Goal: Task Accomplishment & Management: Manage account settings

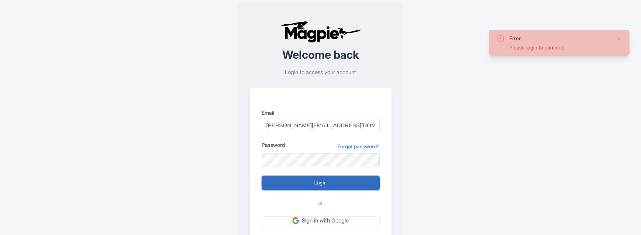
click at [277, 181] on input "Login" at bounding box center [321, 183] width 118 height 14
type input "Logging in..."
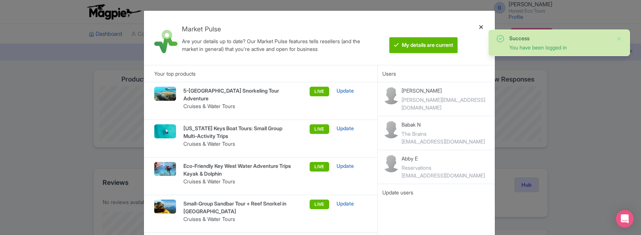
click at [481, 27] on div at bounding box center [482, 38] width 18 height 42
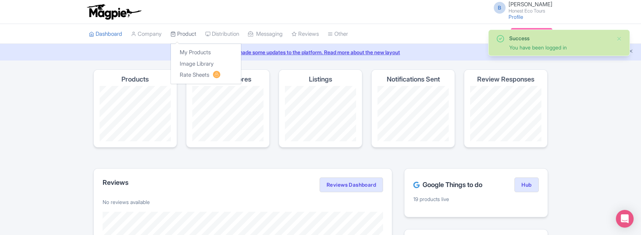
click at [183, 34] on link "Product" at bounding box center [184, 34] width 26 height 20
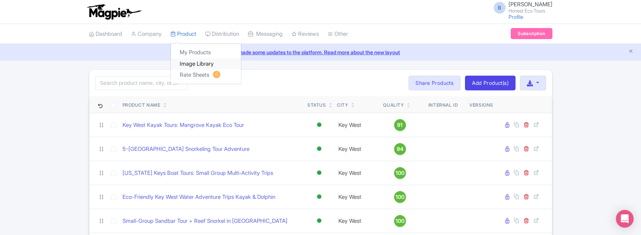
click at [197, 64] on link "Image Library" at bounding box center [206, 63] width 70 height 11
click at [186, 65] on link "Image Library" at bounding box center [206, 63] width 70 height 11
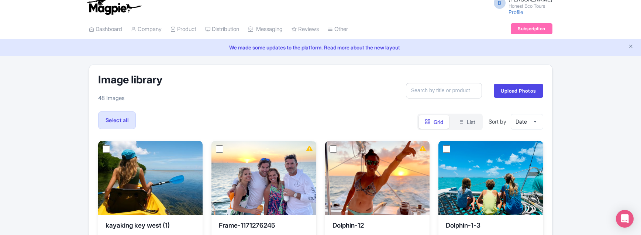
scroll to position [185, 0]
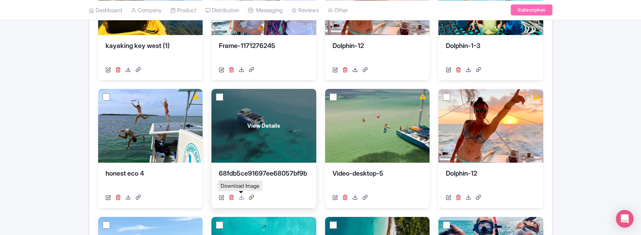
click at [239, 199] on icon at bounding box center [242, 198] width 6 height 6
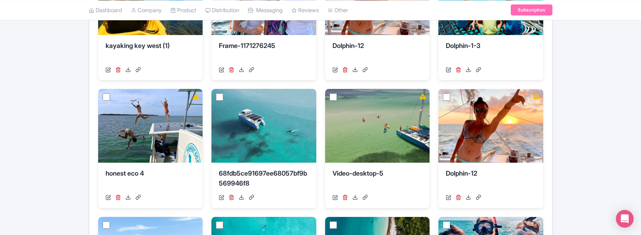
click at [77, 42] on div "Image library 48 Images Search Upload Photos Select all Actions Delete » Select…" at bounding box center [320, 130] width 641 height 490
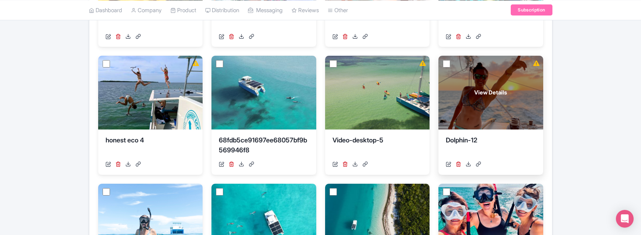
scroll to position [295, 0]
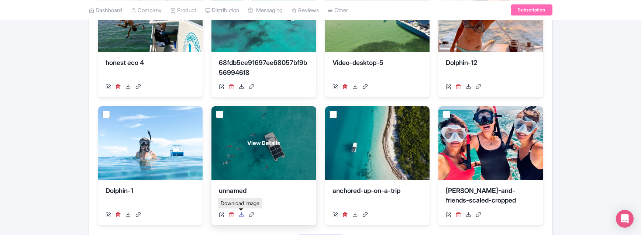
click at [241, 216] on icon at bounding box center [242, 215] width 6 height 6
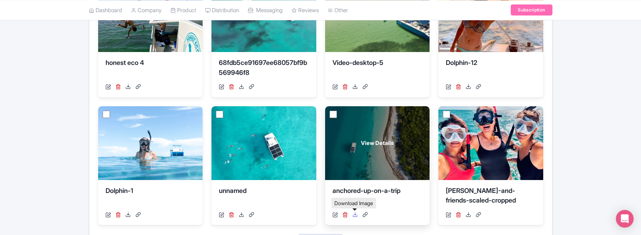
click at [356, 214] on icon at bounding box center [356, 215] width 6 height 6
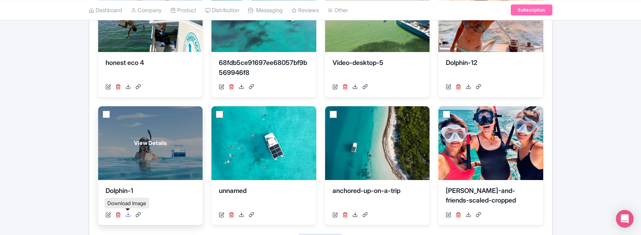
click at [129, 215] on icon at bounding box center [129, 215] width 6 height 6
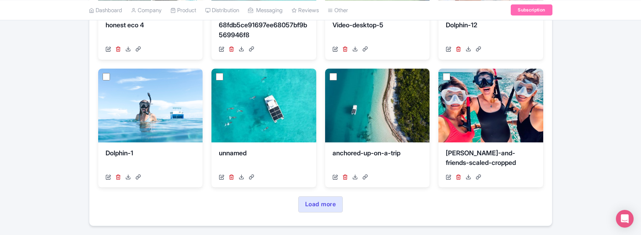
scroll to position [356, 0]
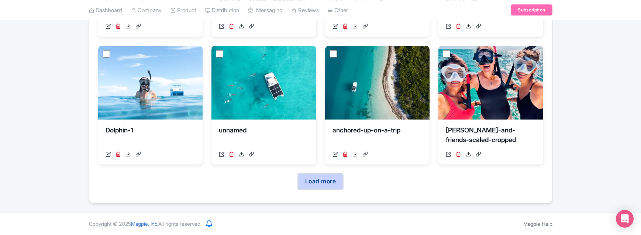
click at [330, 181] on link "Load more" at bounding box center [320, 182] width 45 height 16
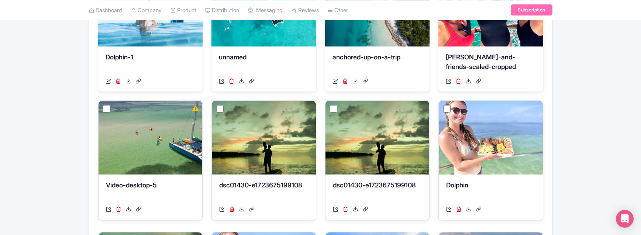
scroll to position [430, 0]
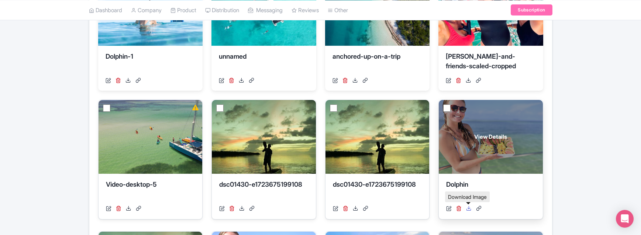
click at [469, 210] on icon at bounding box center [469, 209] width 6 height 6
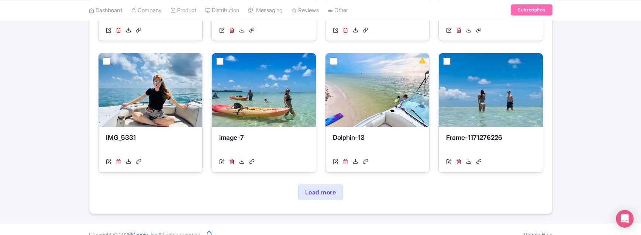
scroll to position [751, 0]
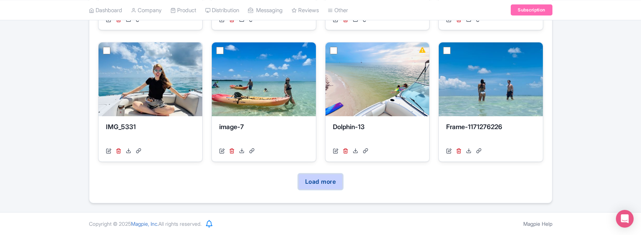
click at [330, 176] on link "Load more" at bounding box center [320, 182] width 45 height 16
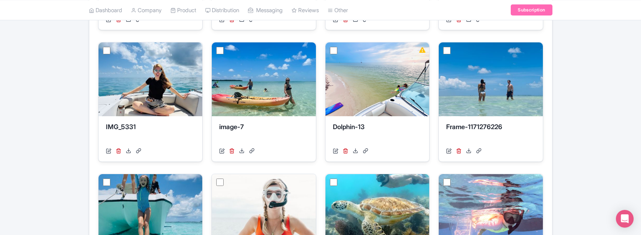
drag, startPoint x: 640, startPoint y: 142, endPoint x: 645, endPoint y: 163, distance: 21.1
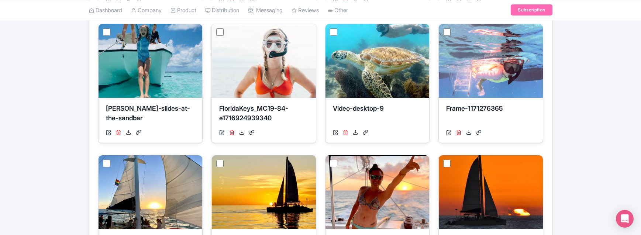
scroll to position [907, 0]
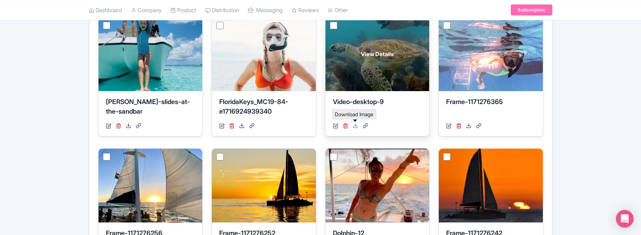
click at [356, 127] on icon at bounding box center [356, 126] width 6 height 6
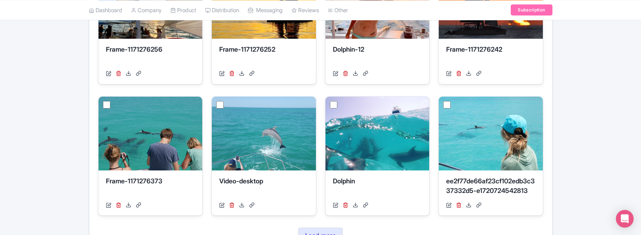
scroll to position [1102, 0]
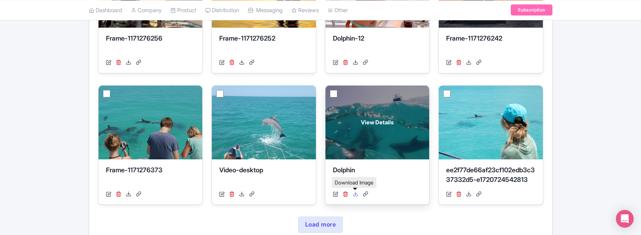
click at [353, 193] on icon at bounding box center [356, 194] width 6 height 6
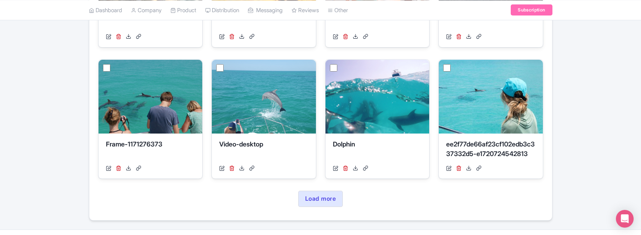
scroll to position [1130, 0]
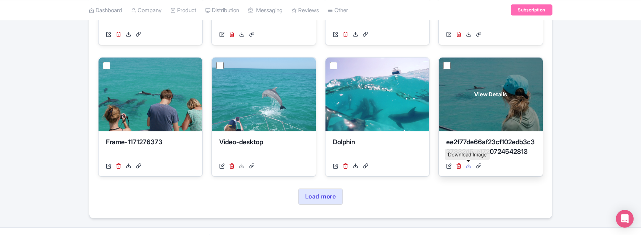
click at [470, 166] on icon at bounding box center [469, 166] width 6 height 6
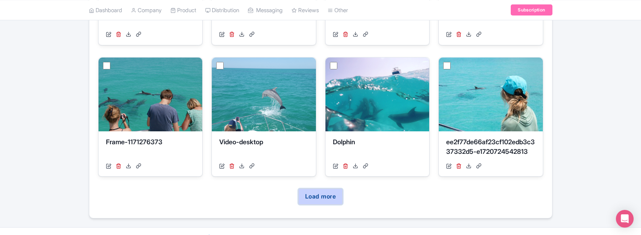
click at [326, 198] on link "Load more" at bounding box center [320, 197] width 45 height 16
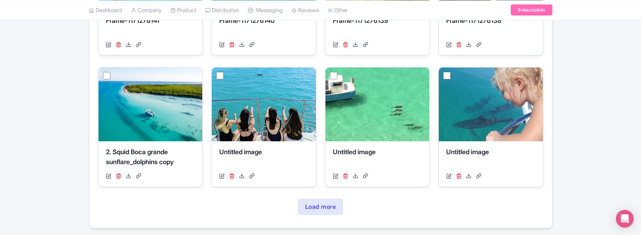
scroll to position [1518, 0]
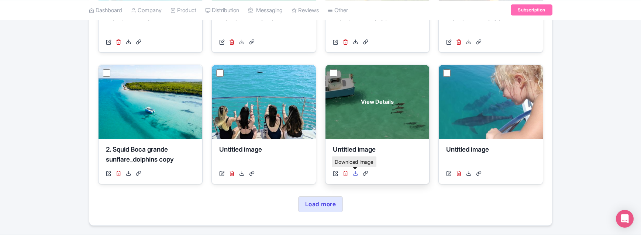
click at [353, 174] on icon at bounding box center [356, 174] width 6 height 6
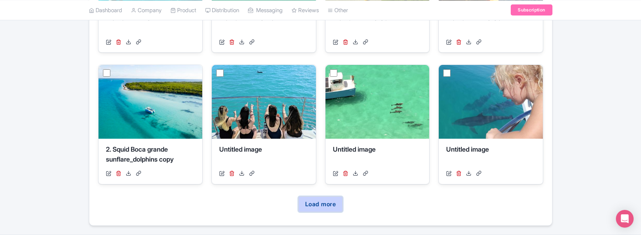
click at [327, 206] on link "Load more" at bounding box center [320, 204] width 45 height 16
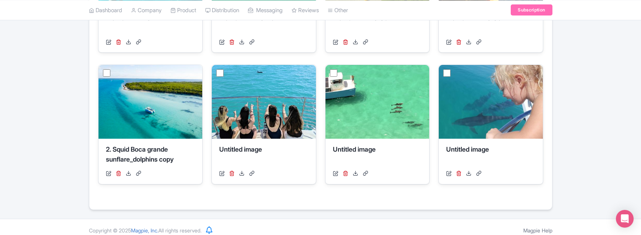
click at [573, 6] on div "Dashboard Company Product My Products Image Library Rate Sheets Distribution Ma…" at bounding box center [320, 10] width 641 height 20
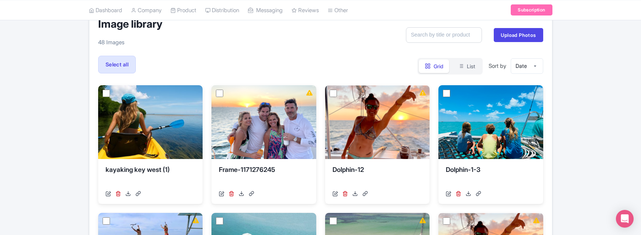
scroll to position [80, 0]
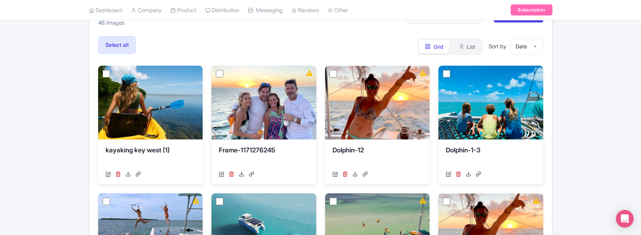
drag, startPoint x: 642, startPoint y: 155, endPoint x: 634, endPoint y: 43, distance: 112.5
click at [118, 40] on label "Select all" at bounding box center [117, 45] width 38 height 18
click at [0, 0] on input "Select all" at bounding box center [0, 0] width 0 height 0
checkbox input "true"
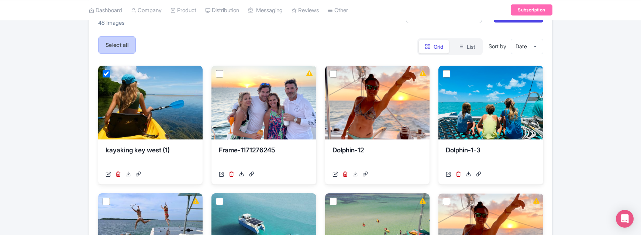
checkbox input "true"
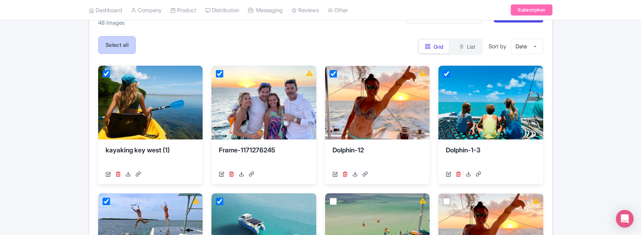
checkbox input "true"
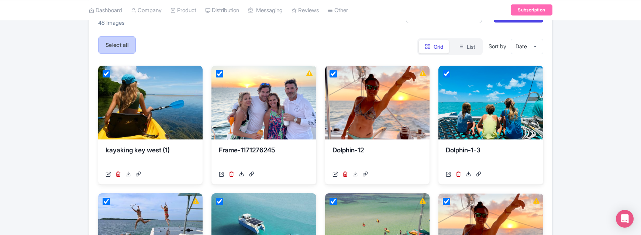
checkbox input "true"
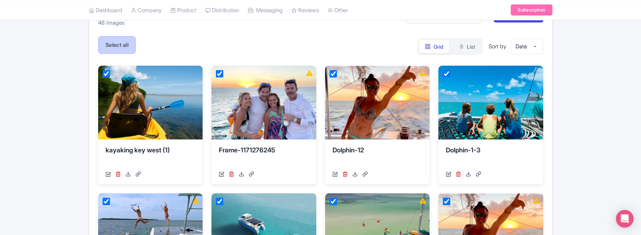
checkbox input "true"
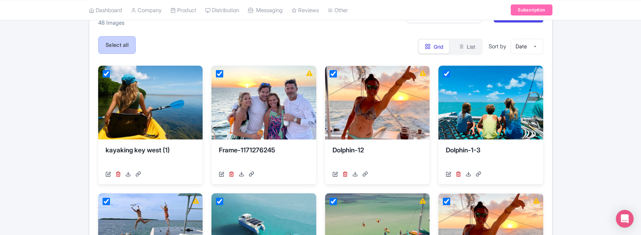
checkbox input "true"
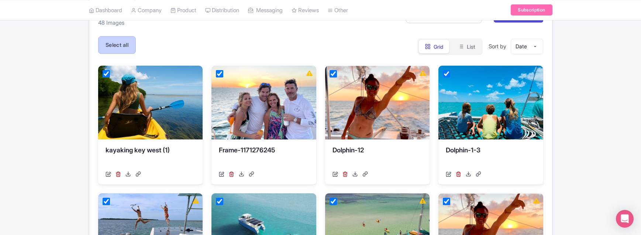
checkbox input "true"
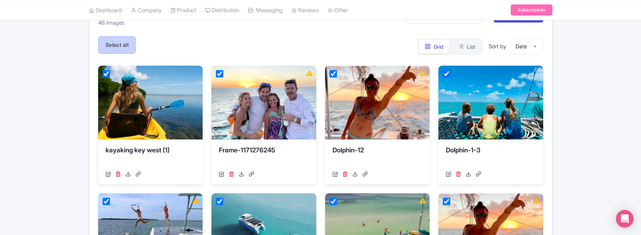
checkbox input "true"
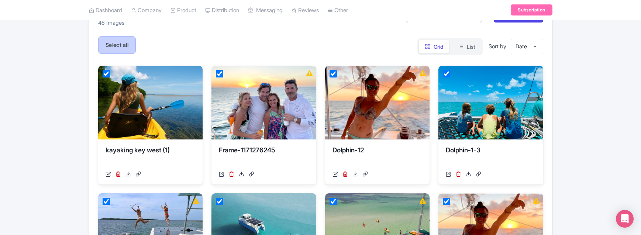
checkbox input "true"
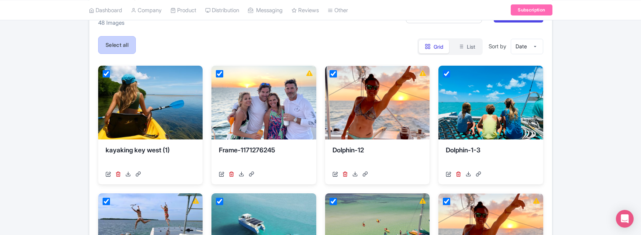
checkbox input "true"
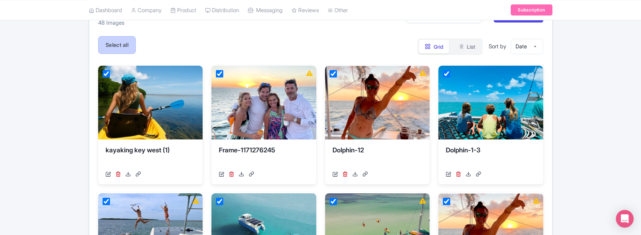
checkbox input "true"
click at [112, 50] on label "Select all" at bounding box center [117, 45] width 38 height 18
click at [0, 0] on input "Select all" at bounding box center [0, 0] width 0 height 0
checkbox input "false"
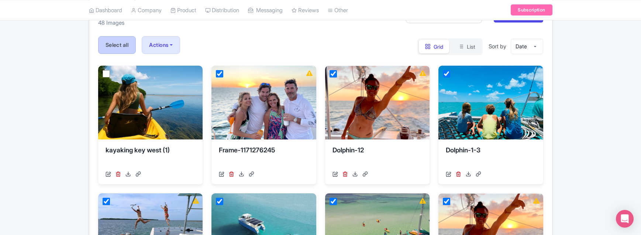
checkbox input "false"
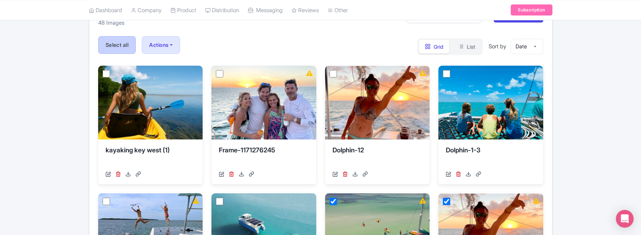
checkbox input "false"
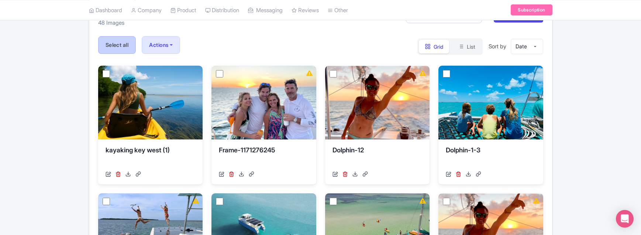
checkbox input "false"
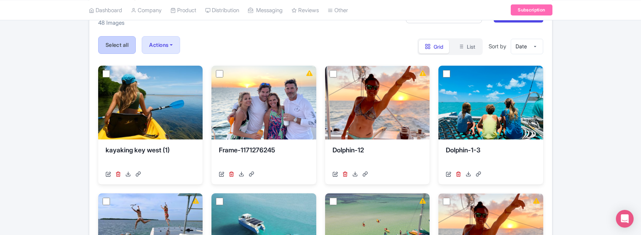
checkbox input "false"
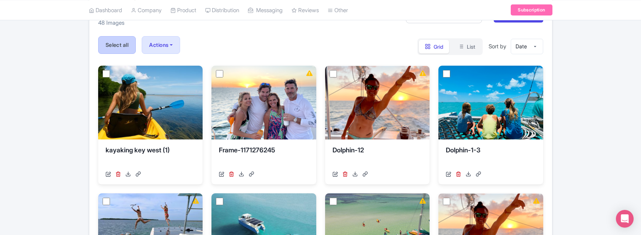
checkbox input "false"
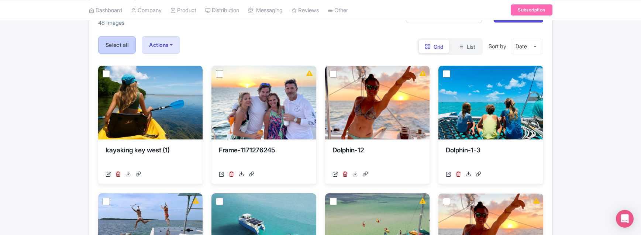
checkbox input "false"
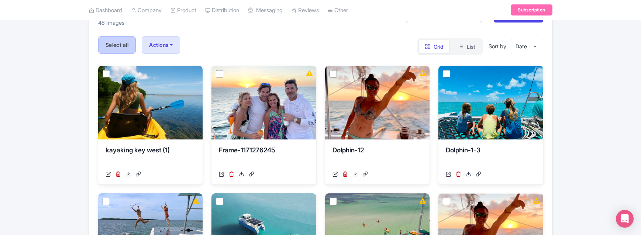
checkbox input "false"
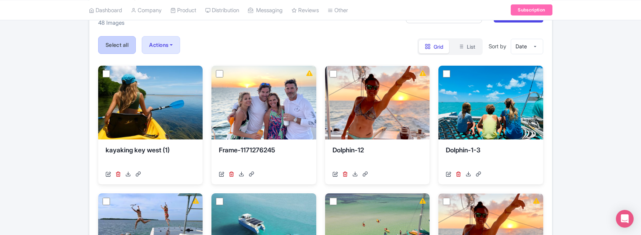
checkbox input "false"
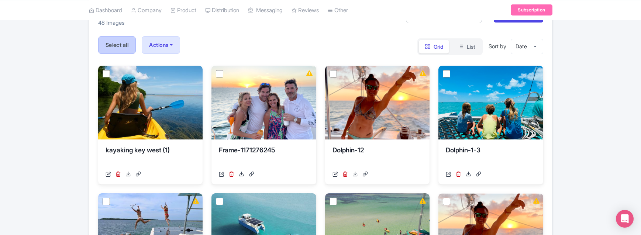
checkbox input "false"
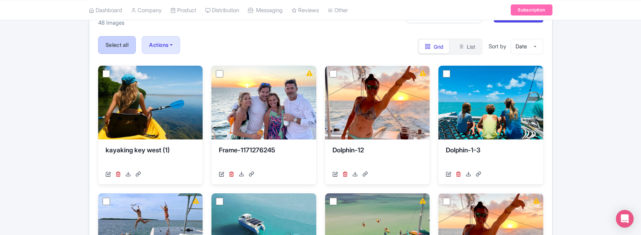
checkbox input "false"
click at [107, 48] on label "Select all" at bounding box center [117, 45] width 38 height 18
click at [0, 0] on input "Select all" at bounding box center [0, 0] width 0 height 0
checkbox input "true"
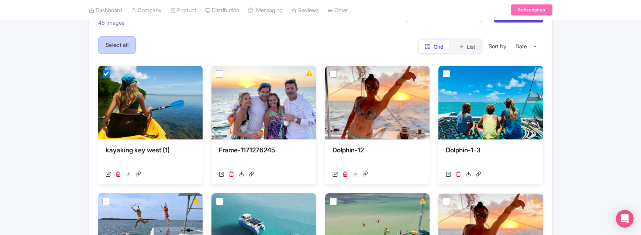
checkbox input "true"
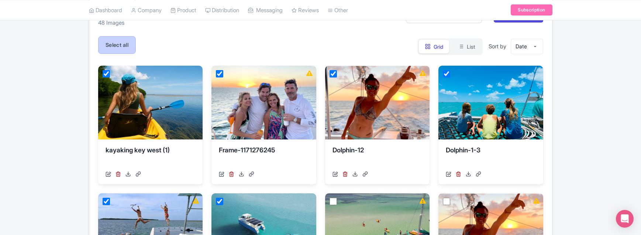
checkbox input "true"
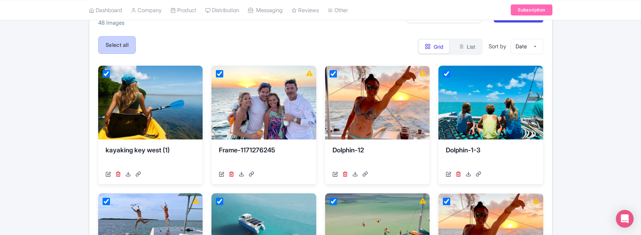
checkbox input "true"
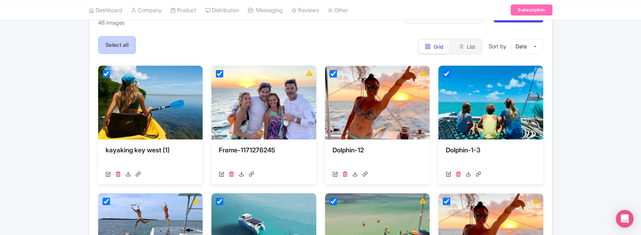
checkbox input "true"
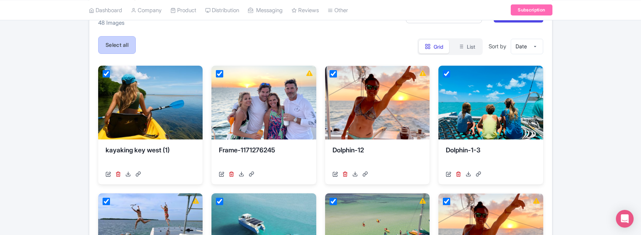
checkbox input "true"
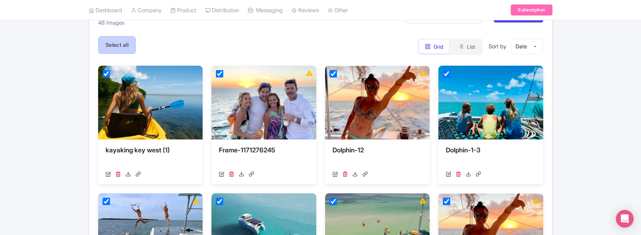
checkbox input "true"
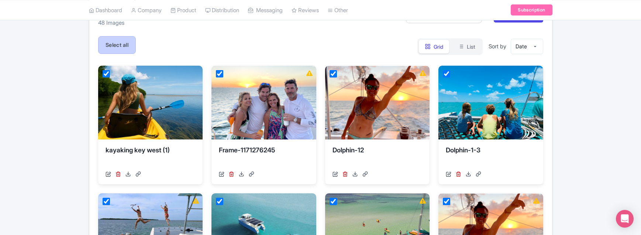
checkbox input "true"
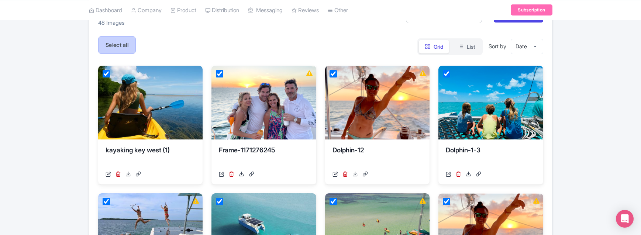
checkbox input "true"
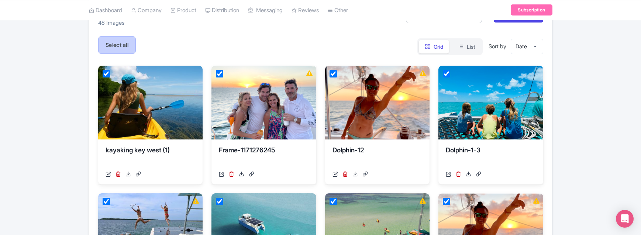
checkbox input "true"
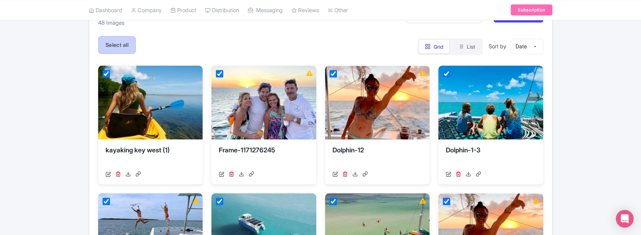
checkbox input "true"
click at [169, 48] on button "Actions" at bounding box center [161, 45] width 38 height 18
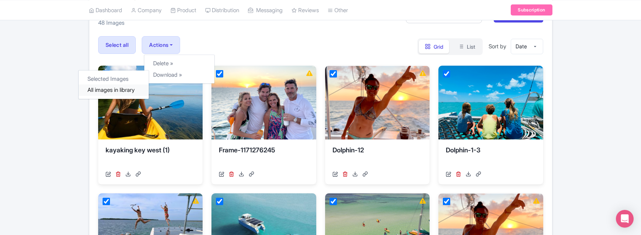
click at [127, 93] on link "All images in library" at bounding box center [114, 90] width 70 height 11
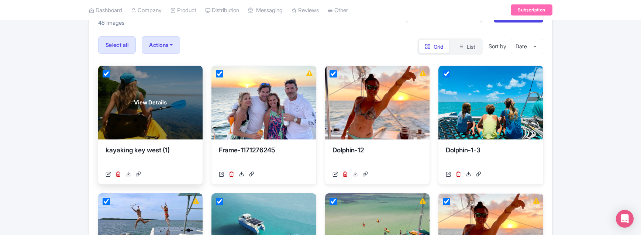
drag, startPoint x: 127, startPoint y: 45, endPoint x: 101, endPoint y: 69, distance: 35.0
click at [127, 45] on label "Select all" at bounding box center [117, 45] width 38 height 18
click at [0, 0] on input "Select all" at bounding box center [0, 0] width 0 height 0
checkbox input "false"
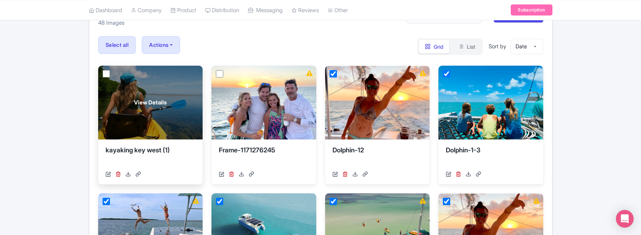
checkbox input "false"
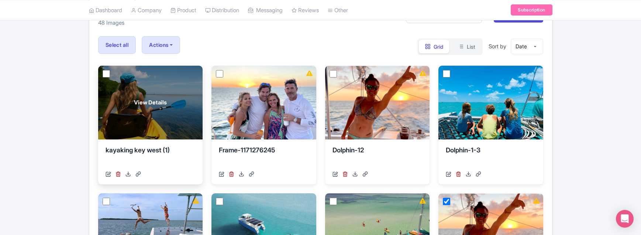
checkbox input "false"
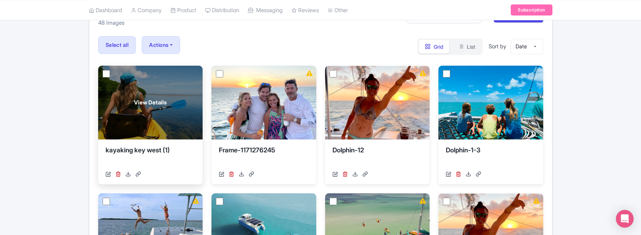
checkbox input "false"
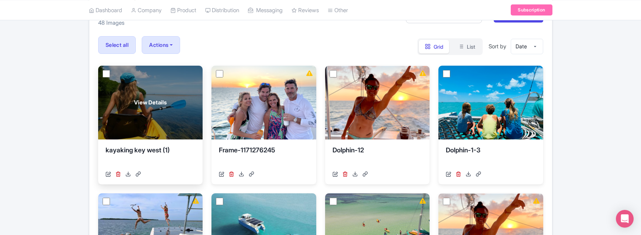
checkbox input "false"
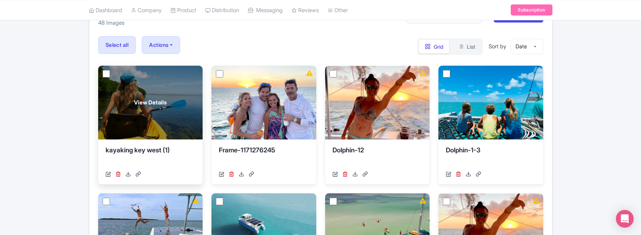
checkbox input "false"
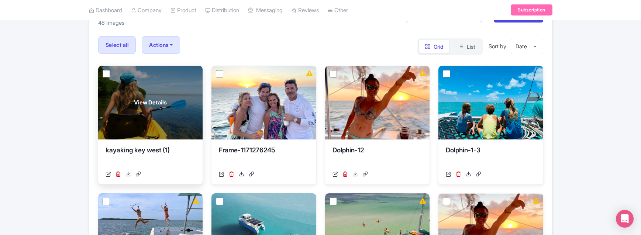
checkbox input "false"
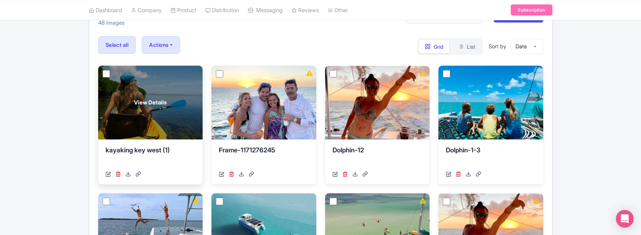
checkbox input "false"
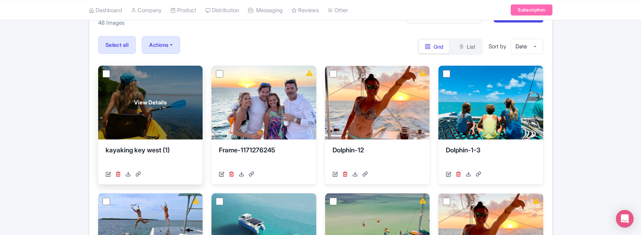
checkbox input "false"
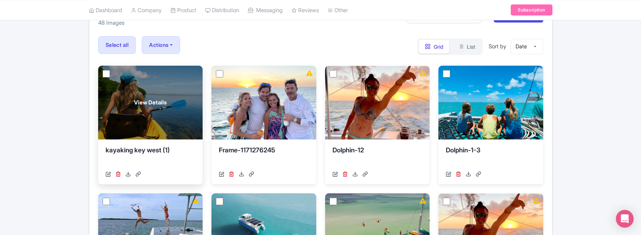
checkbox input "false"
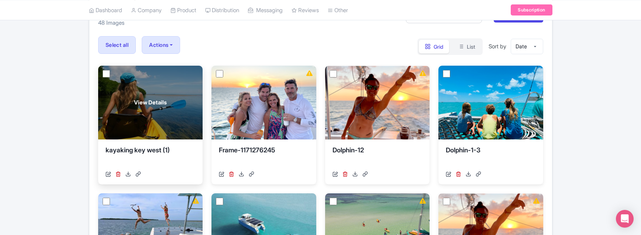
checkbox input "false"
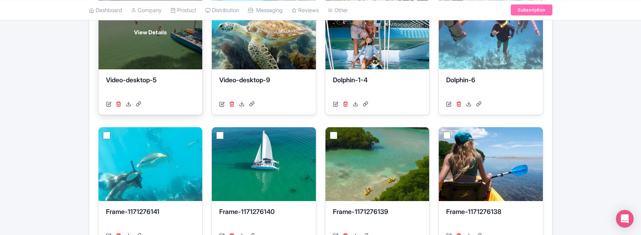
scroll to position [1340, 0]
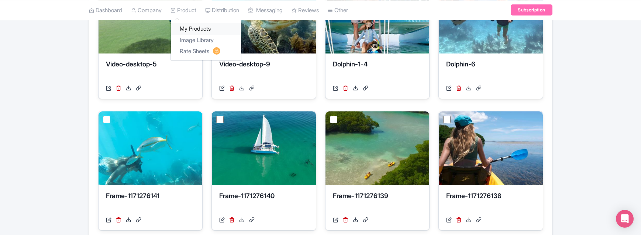
click at [191, 31] on link "My Products" at bounding box center [206, 28] width 70 height 11
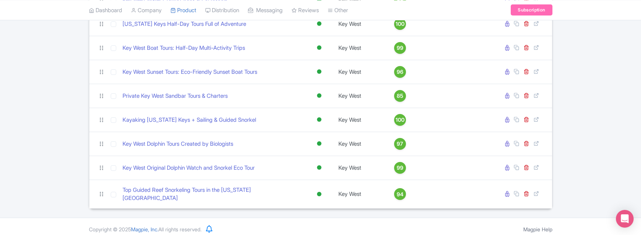
scroll to position [366, 0]
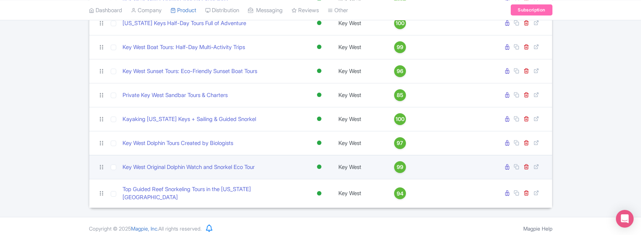
click at [203, 172] on td "Key West Original Dolphin Watch and Snorkel Eco Tour" at bounding box center [212, 167] width 185 height 24
click at [201, 169] on link "Key West Original Dolphin Watch and Snorkel Eco Tour" at bounding box center [189, 167] width 132 height 8
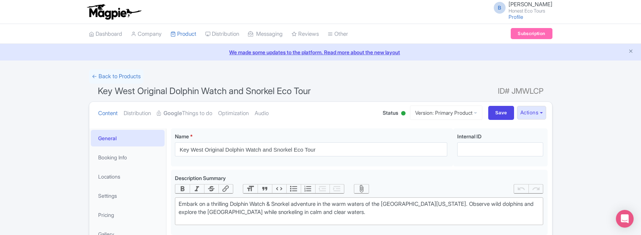
drag, startPoint x: 641, startPoint y: 34, endPoint x: 645, endPoint y: 49, distance: 16.0
click at [641, 49] on html "B [PERSON_NAME] Honest Eco Tours Profile Users Settings Sign out Dashboard Comp…" at bounding box center [320, 117] width 641 height 235
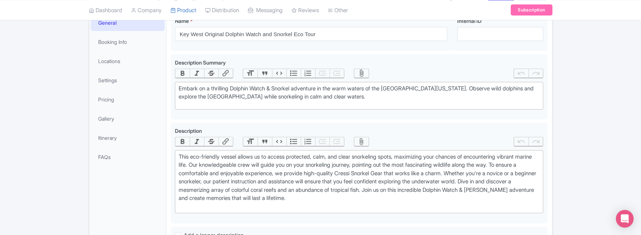
scroll to position [119, 0]
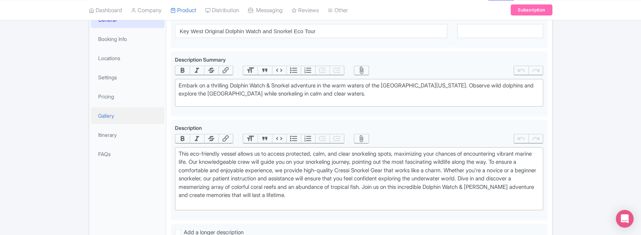
click at [109, 113] on link "Gallery" at bounding box center [128, 115] width 74 height 17
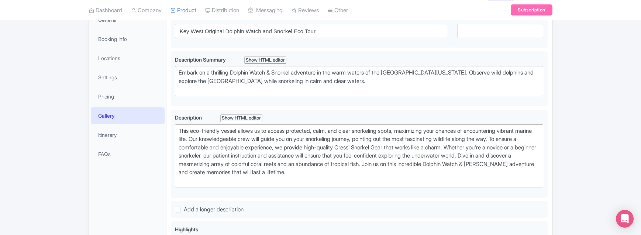
click at [112, 118] on link "Gallery" at bounding box center [128, 115] width 74 height 17
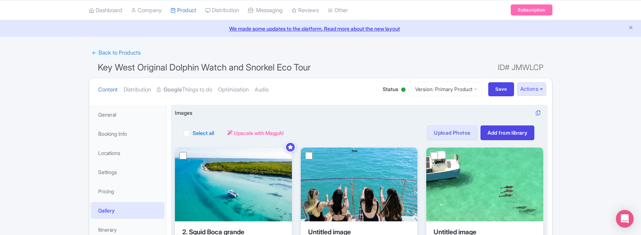
scroll to position [37, 0]
